Goal: Task Accomplishment & Management: Manage account settings

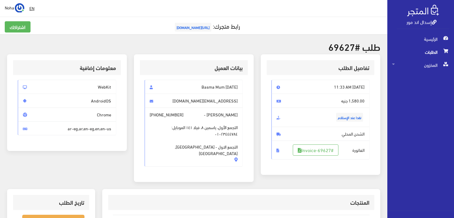
scroll to position [59, 0]
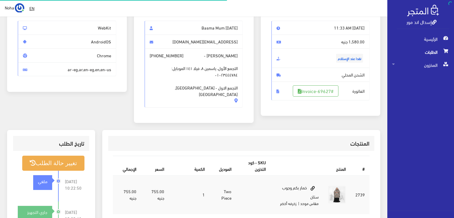
scroll to position [59, 0]
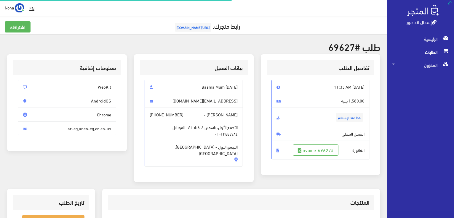
scroll to position [116, 0]
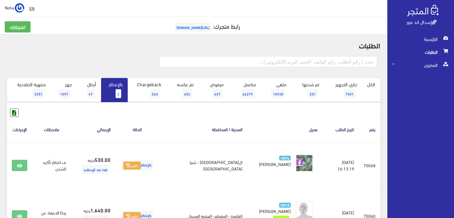
click at [107, 89] on link "بالإنتظار 2" at bounding box center [114, 90] width 27 height 24
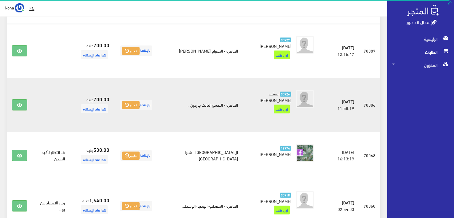
scroll to position [89, 0]
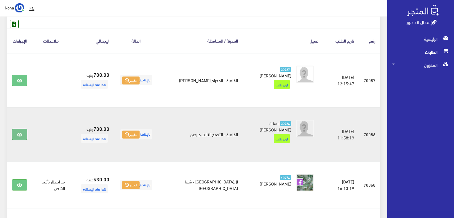
click at [19, 133] on icon at bounding box center [19, 135] width 5 height 5
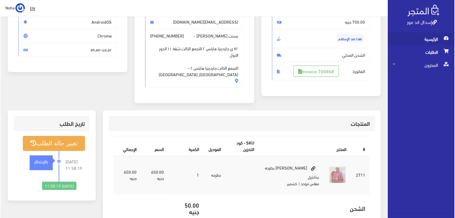
scroll to position [89, 0]
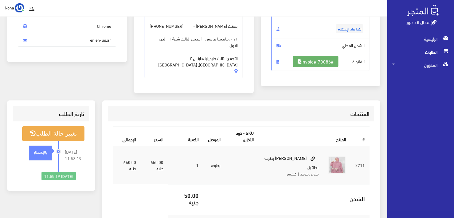
click at [292, 62] on link "#Invoice-70086" at bounding box center [315, 61] width 46 height 11
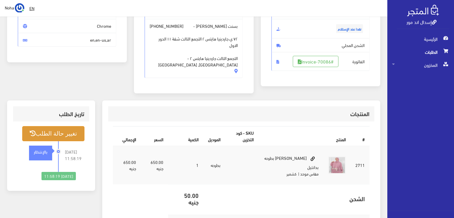
click at [54, 130] on button "تغيير حالة الطلب" at bounding box center [53, 133] width 62 height 15
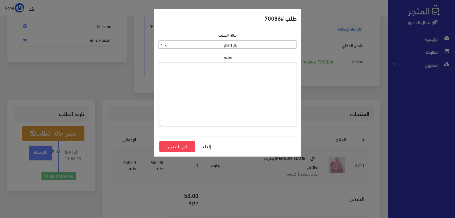
click at [233, 41] on span "× بالإنتظار" at bounding box center [227, 45] width 138 height 8
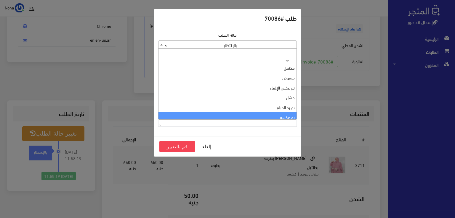
scroll to position [0, 0]
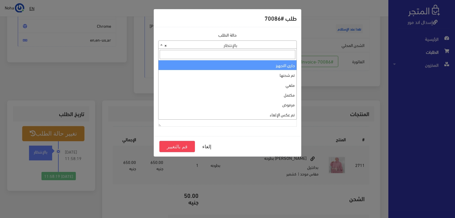
select select "1"
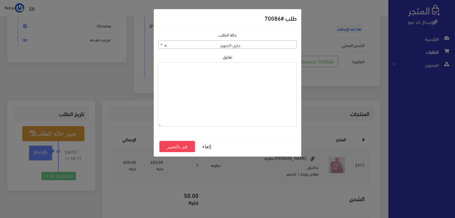
paste textarea "1112497"
type textarea "1112497"
click at [171, 147] on button "قم بالتغيير" at bounding box center [177, 146] width 36 height 11
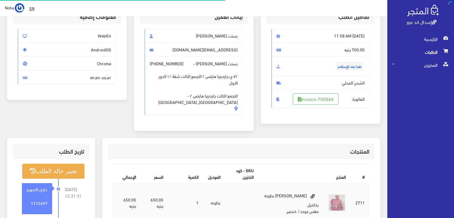
scroll to position [89, 0]
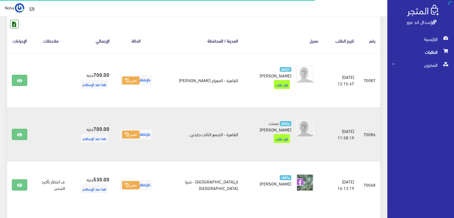
scroll to position [89, 0]
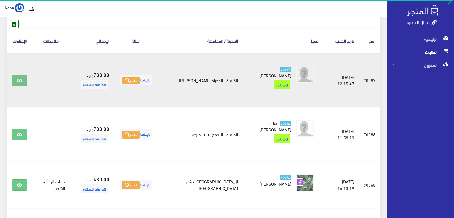
click at [19, 78] on icon at bounding box center [19, 80] width 5 height 5
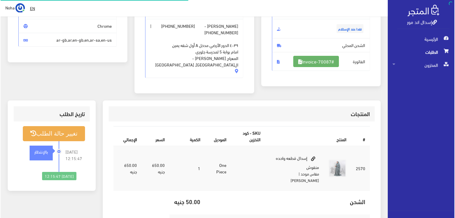
scroll to position [89, 0]
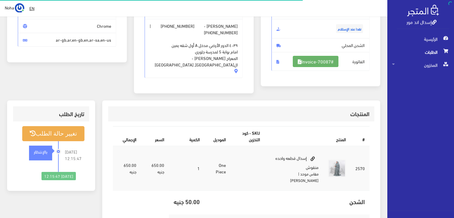
click at [329, 63] on link "#Invoice-70087" at bounding box center [315, 61] width 46 height 11
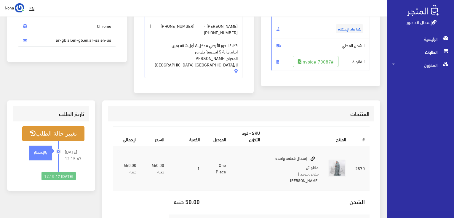
click at [70, 133] on button "تغيير حالة الطلب" at bounding box center [53, 133] width 62 height 15
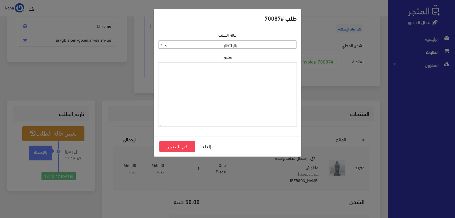
click at [272, 46] on span "× بالإنتظار" at bounding box center [227, 45] width 138 height 8
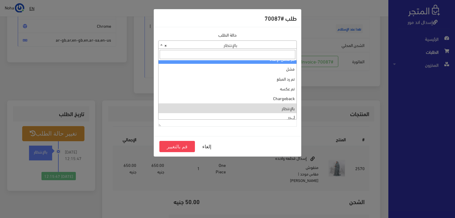
scroll to position [0, 0]
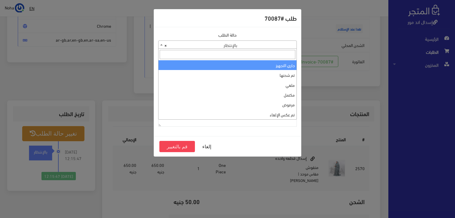
select select "1"
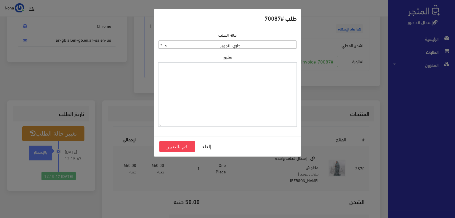
paste textarea "1112497"
type textarea "1112497"
click at [176, 151] on button "قم بالتغيير" at bounding box center [177, 146] width 36 height 11
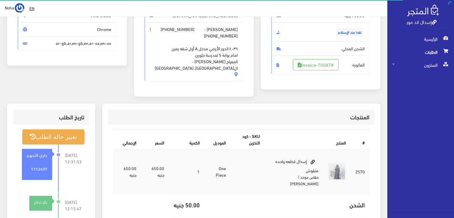
scroll to position [89, 0]
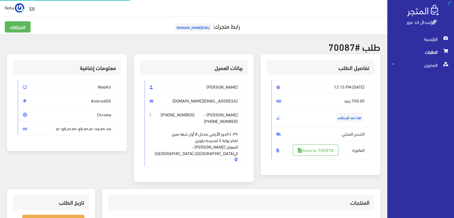
scroll to position [85, 0]
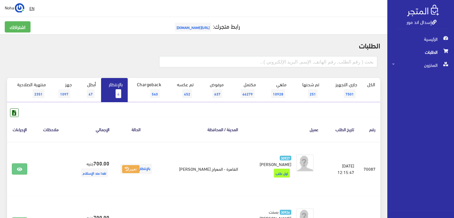
click at [117, 88] on link "بالإنتظار 4" at bounding box center [114, 90] width 27 height 24
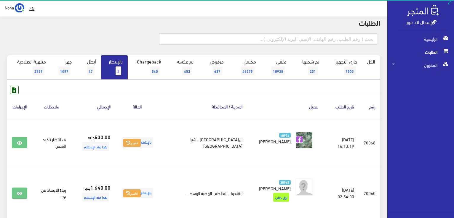
scroll to position [59, 0]
